Goal: Task Accomplishment & Management: Use online tool/utility

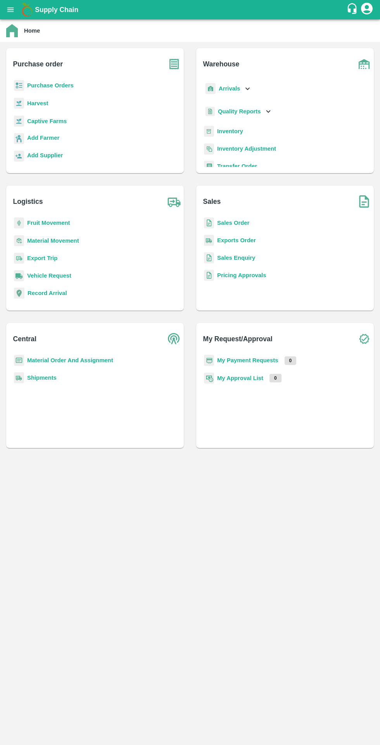
click at [71, 70] on h6 "Purchase order" at bounding box center [98, 61] width 171 height 26
click at [62, 85] on b "Purchase Orders" at bounding box center [50, 85] width 47 height 6
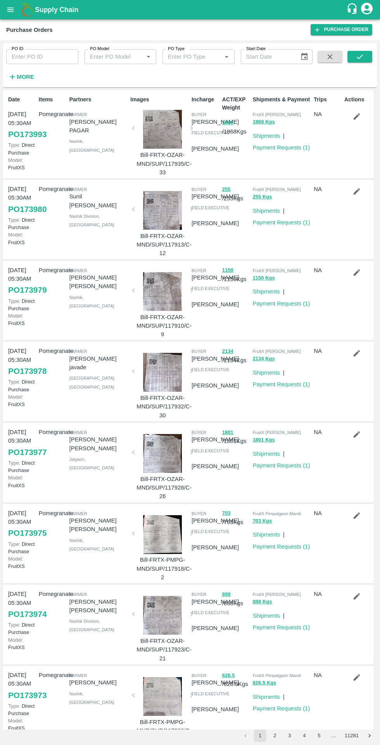
click at [19, 76] on strong "More" at bounding box center [25, 77] width 17 height 6
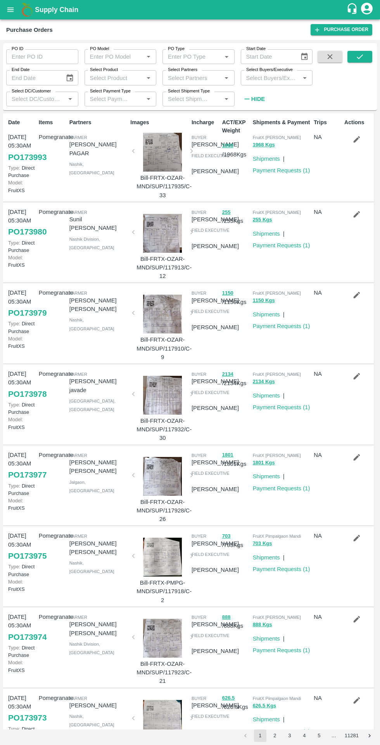
click at [48, 99] on input "Select DC/Customer" at bounding box center [36, 99] width 55 height 10
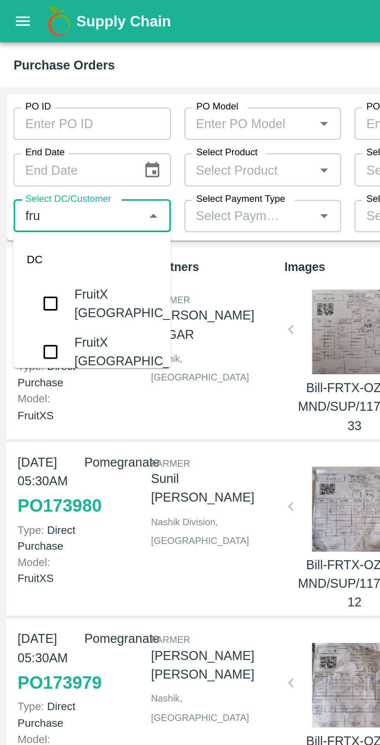
type input "frui"
click at [45, 144] on div "FruitX [GEOGRAPHIC_DATA]" at bounding box center [64, 138] width 60 height 17
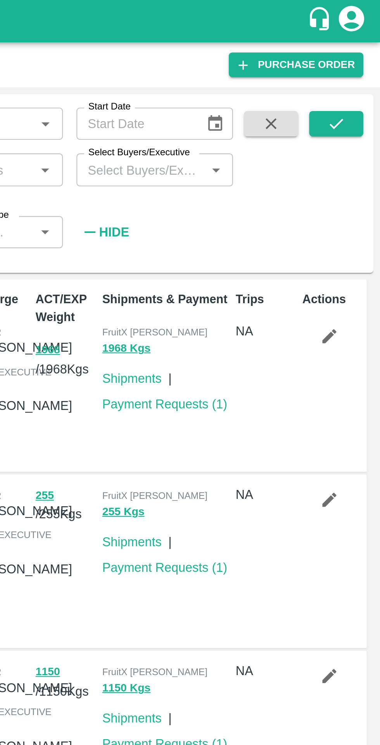
click at [358, 62] on button "submit" at bounding box center [360, 57] width 25 height 12
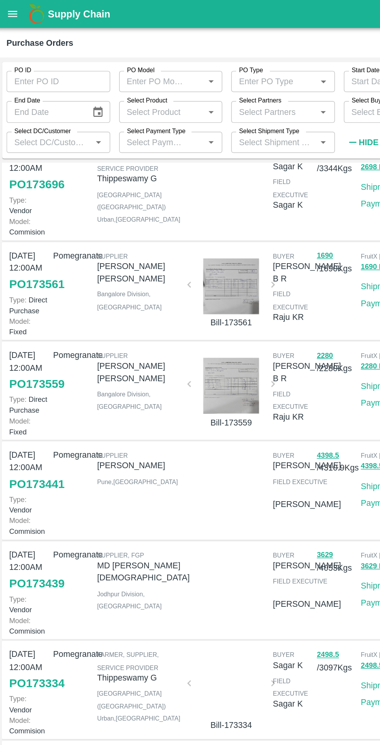
scroll to position [146, 0]
click at [165, 274] on div at bounding box center [163, 268] width 52 height 39
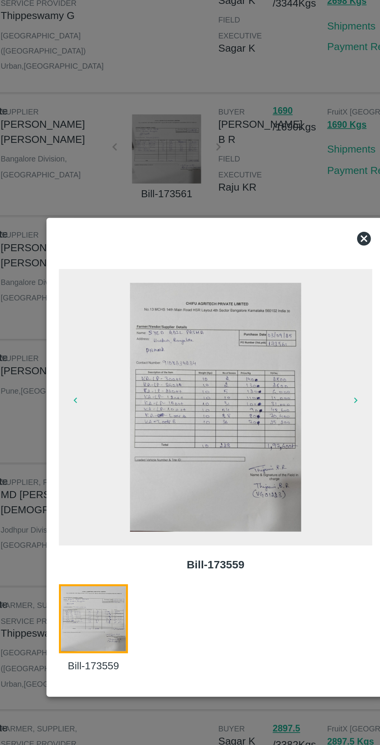
click at [275, 251] on icon at bounding box center [273, 249] width 9 height 9
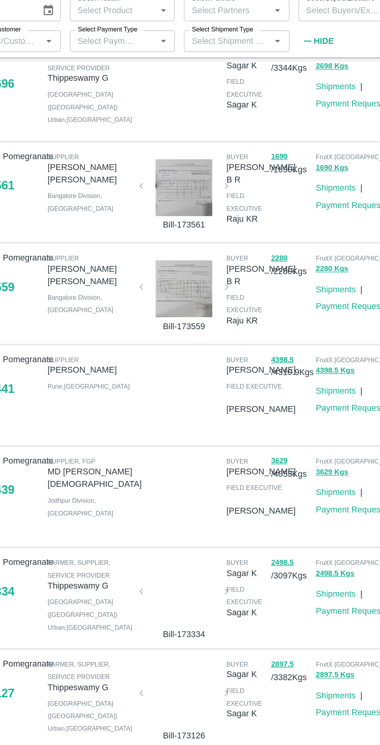
scroll to position [145, 0]
